Goal: Information Seeking & Learning: Learn about a topic

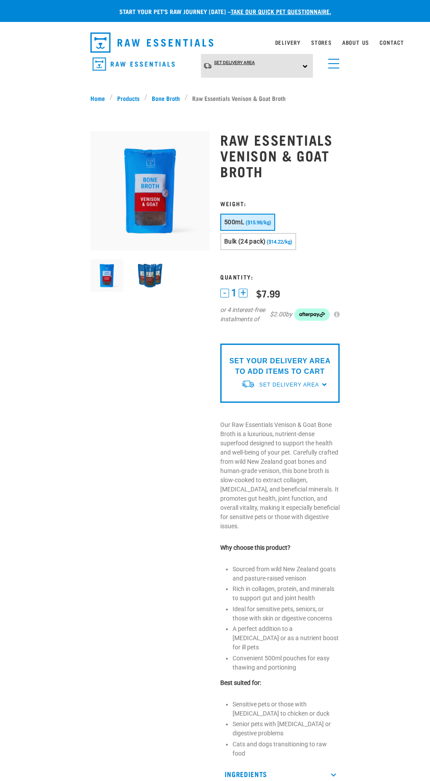
click at [252, 63] on span "Set Delivery Area" at bounding box center [234, 62] width 41 height 5
click at [248, 62] on span "Set Delivery Area" at bounding box center [234, 62] width 41 height 5
click at [135, 101] on link "Products" at bounding box center [129, 97] width 32 height 9
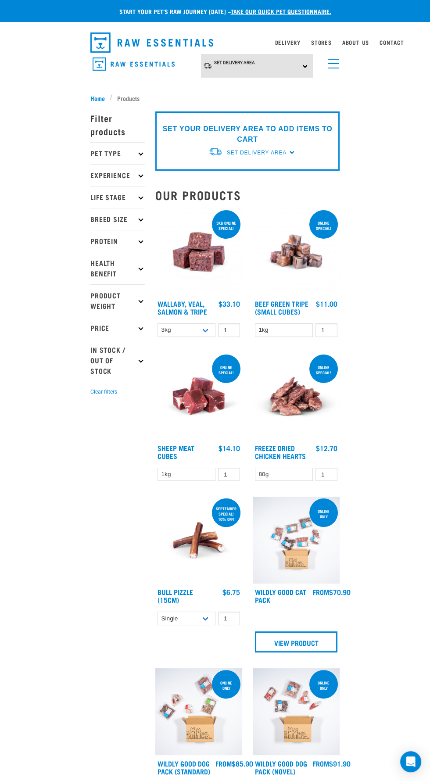
click at [140, 240] on icon at bounding box center [140, 241] width 5 height 5
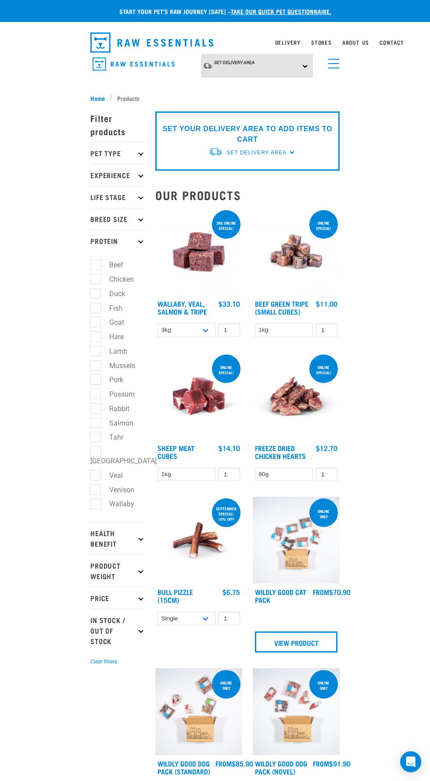
click at [97, 322] on label "Goat" at bounding box center [111, 322] width 32 height 11
click at [96, 322] on input "Goat" at bounding box center [93, 321] width 6 height 6
checkbox input "true"
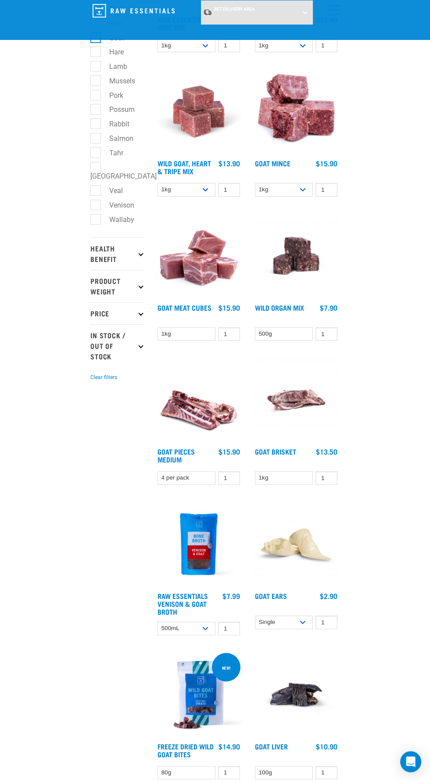
scroll to position [231, 0]
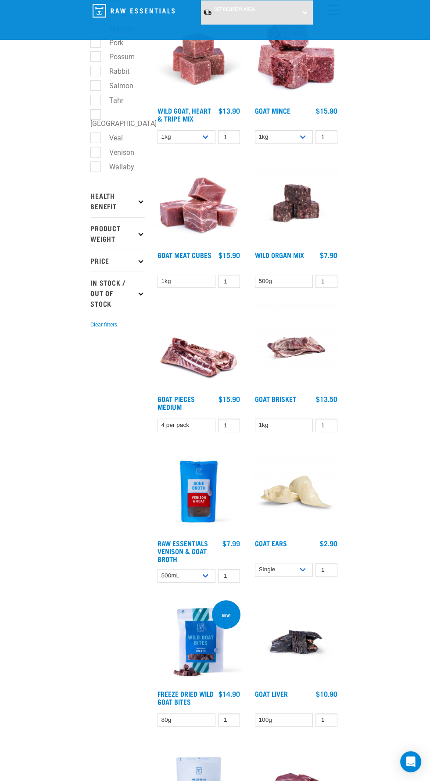
scroll to position [270, 0]
click at [183, 221] on img at bounding box center [198, 203] width 87 height 87
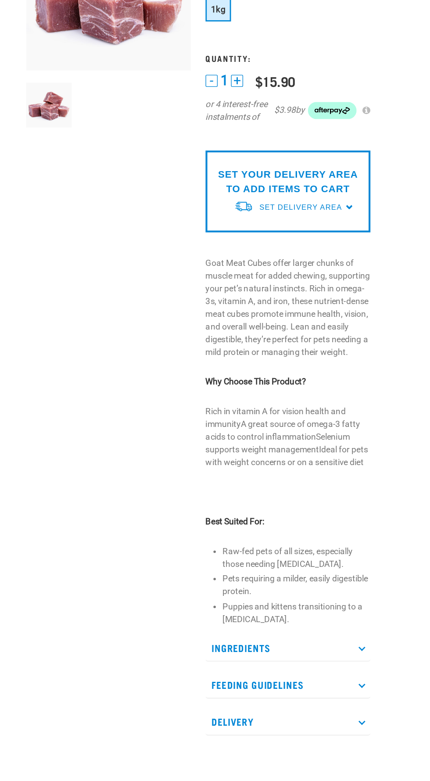
click at [311, 666] on p "Ingredients" at bounding box center [279, 668] width 119 height 20
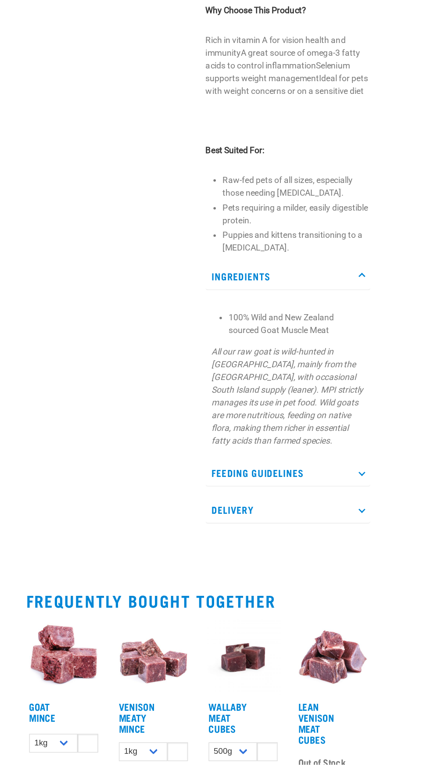
scroll to position [174, 0]
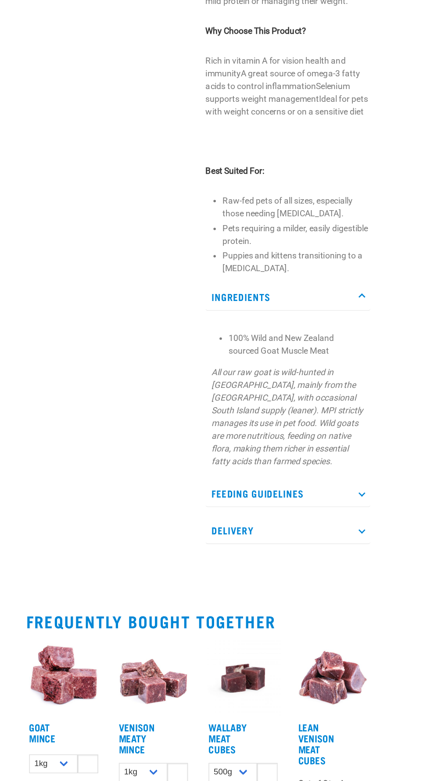
click at [237, 562] on p "Feeding Guidelines" at bounding box center [279, 570] width 119 height 20
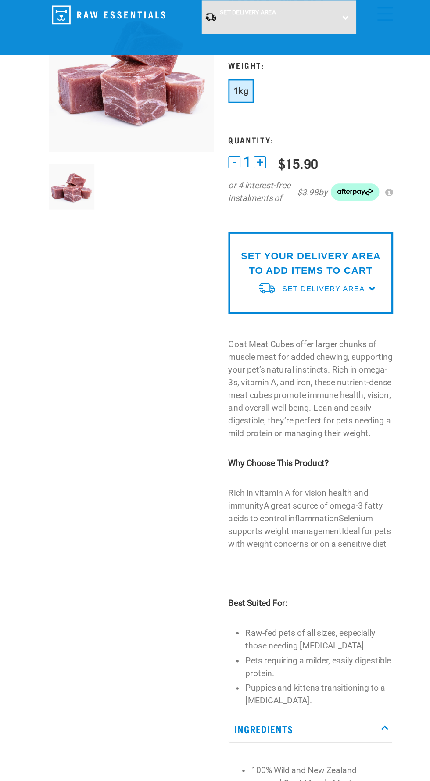
scroll to position [0, 0]
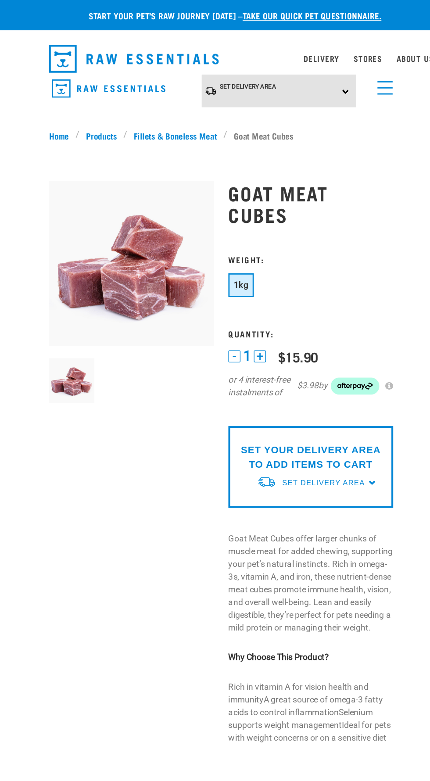
click at [113, 200] on img at bounding box center [149, 190] width 119 height 119
